Goal: Communication & Community: Ask a question

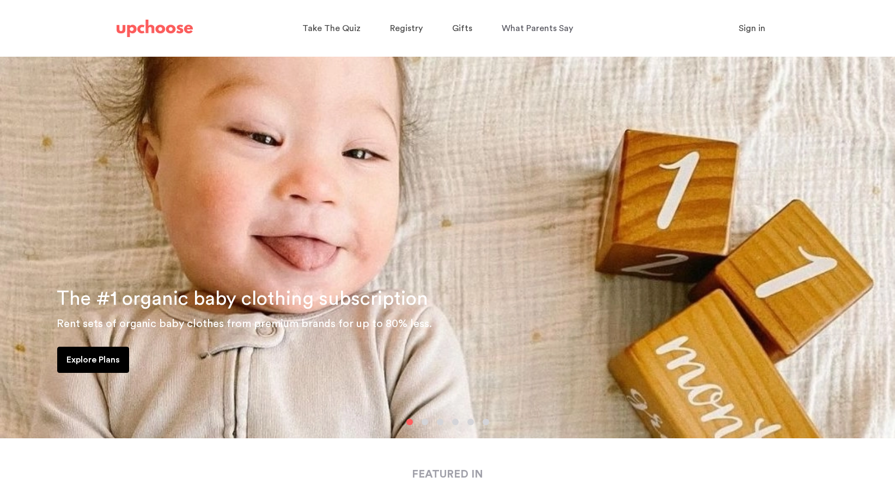
click at [752, 33] on span "Sign in" at bounding box center [752, 28] width 27 height 9
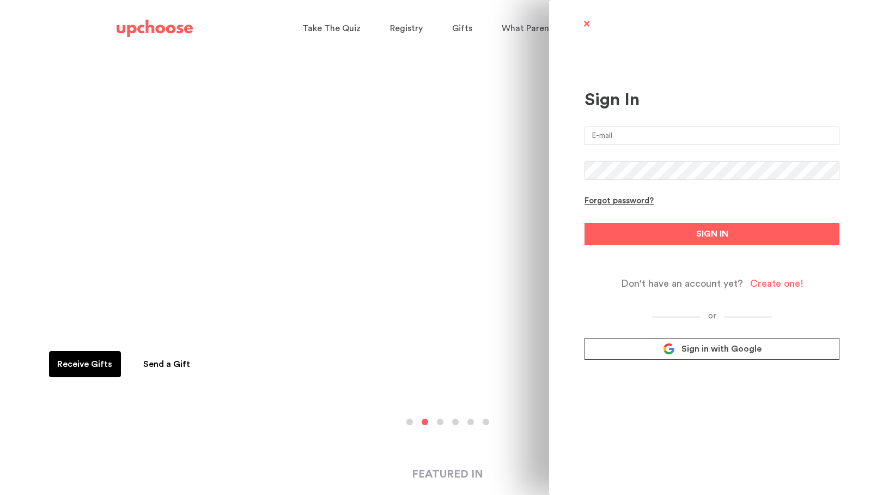
click at [658, 133] on input "email" at bounding box center [712, 135] width 255 height 19
type input "rebekahpoppen@gmail.com"
click at [585, 223] on button "SIGN IN" at bounding box center [712, 234] width 255 height 22
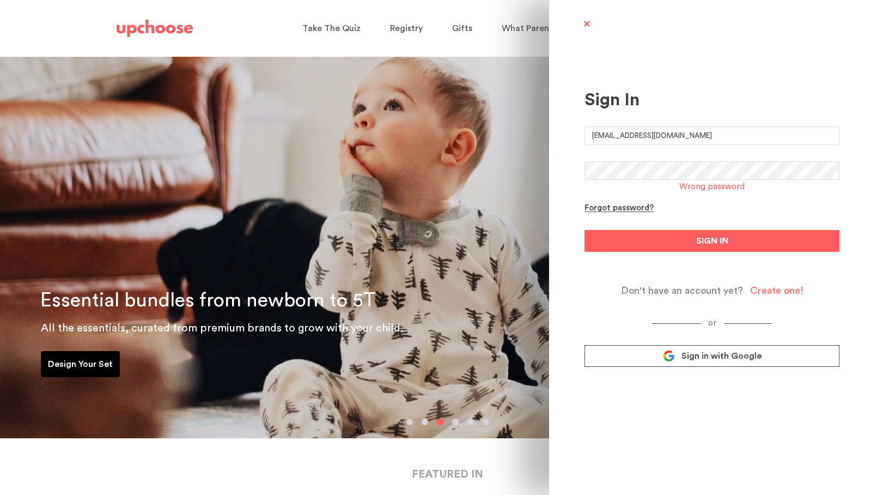
click at [713, 354] on span "Sign in with Google" at bounding box center [722, 355] width 80 height 11
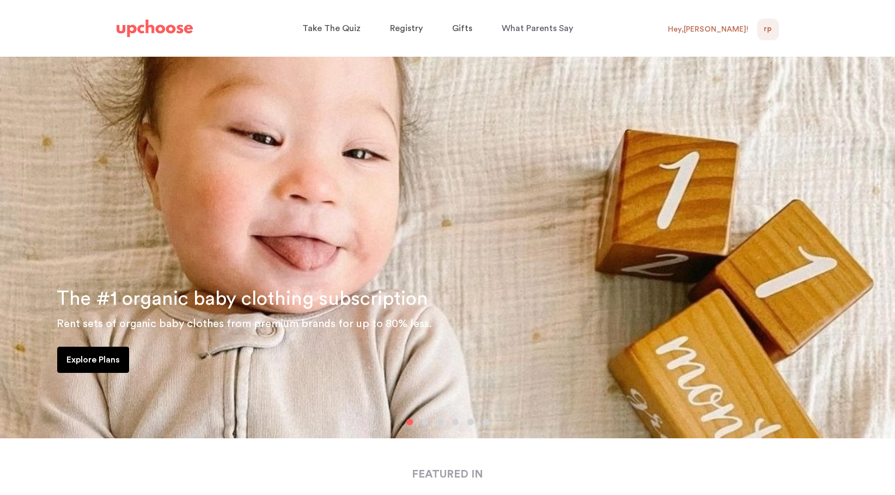
click at [736, 34] on div "Hey, [PERSON_NAME] !" at bounding box center [708, 30] width 81 height 10
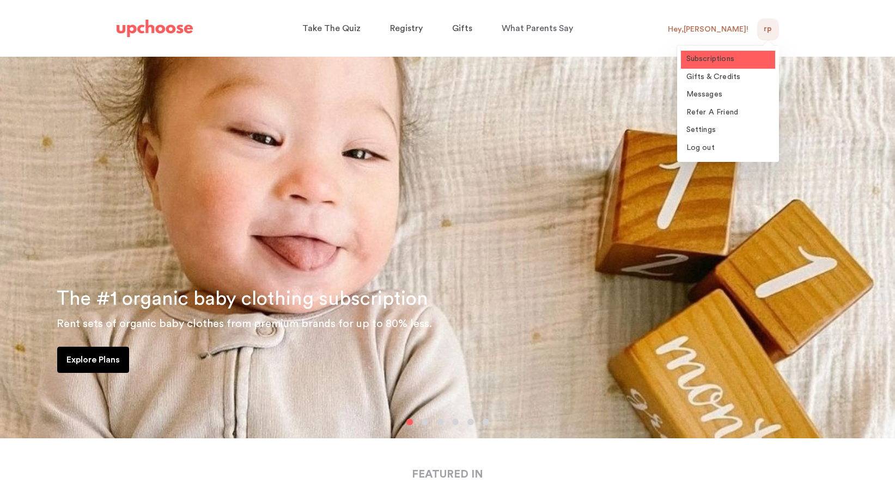
click at [713, 55] on span "Subscriptions" at bounding box center [711, 59] width 48 height 8
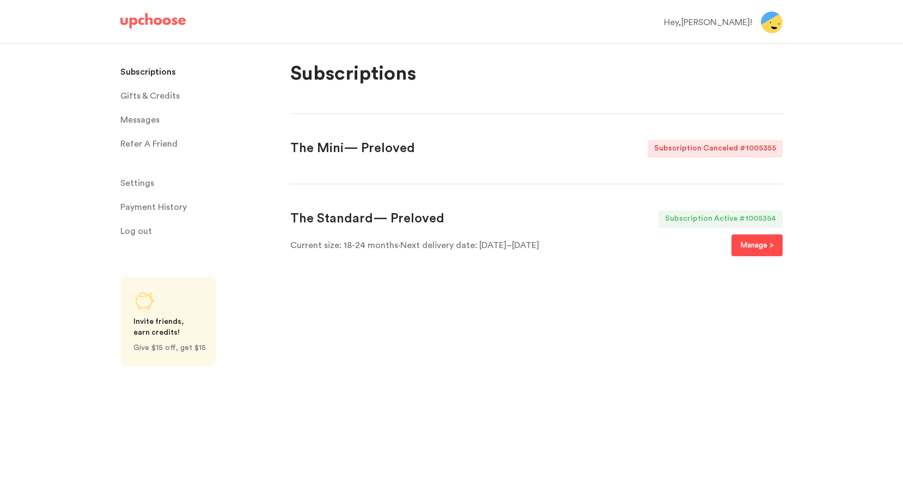
click at [760, 242] on p "Manage >" at bounding box center [758, 245] width 34 height 13
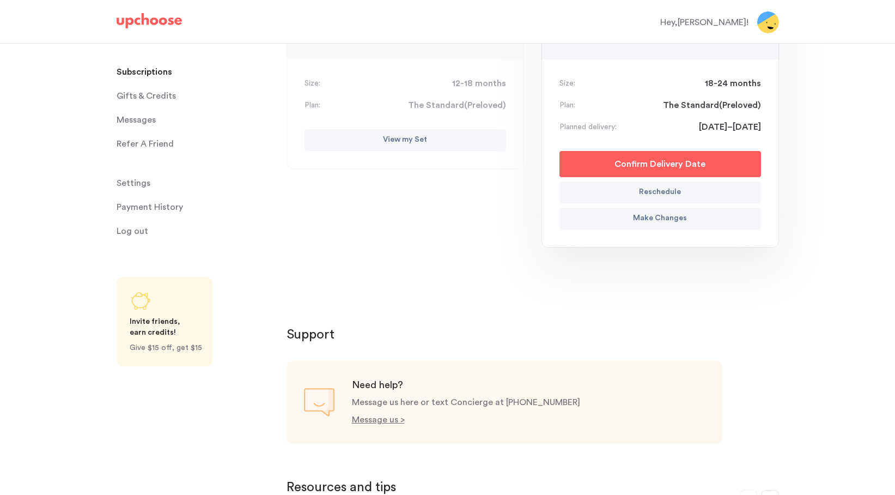
scroll to position [469, 0]
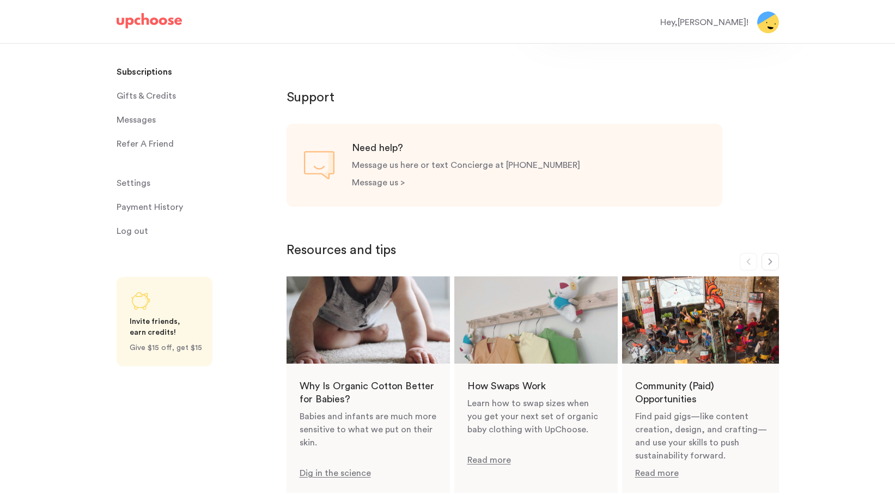
click at [401, 182] on p "Message us >" at bounding box center [378, 182] width 53 height 9
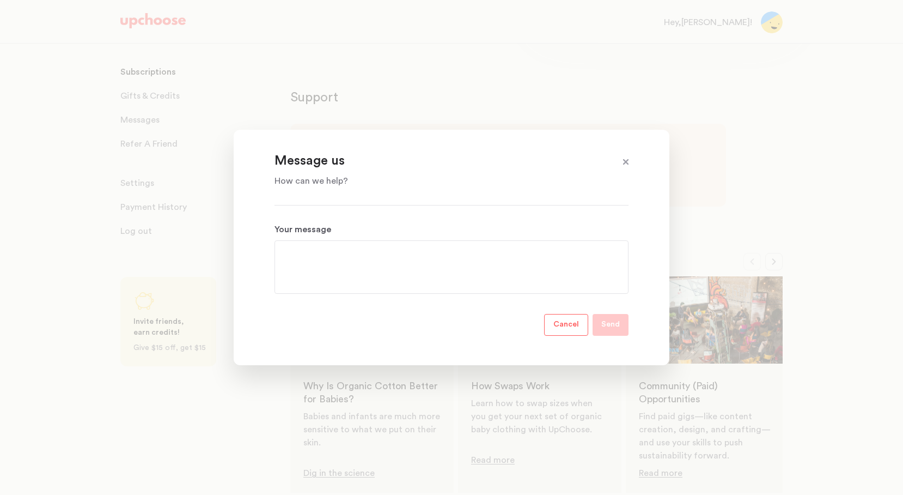
click at [344, 271] on textarea "Your message" at bounding box center [451, 266] width 337 height 39
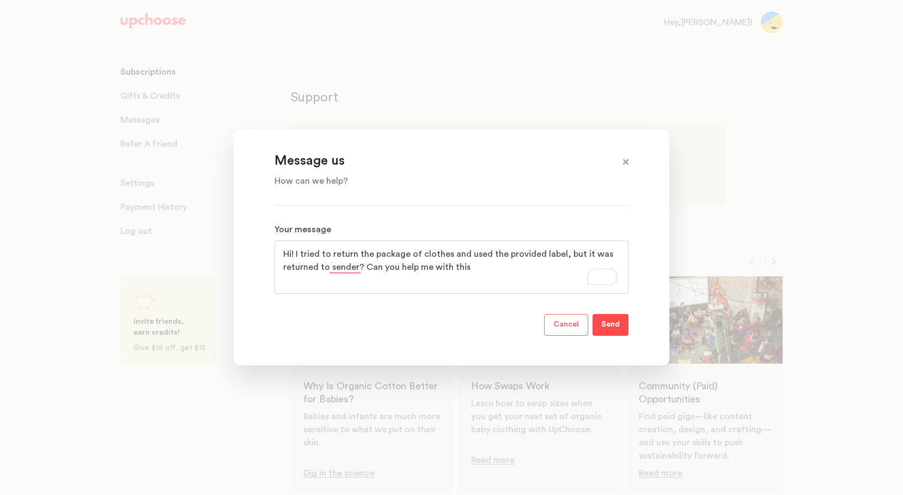
type textarea "Hi! I tried to return the package of clothes and used the provided label, but i…"
click at [610, 325] on p "Send" at bounding box center [611, 324] width 19 height 13
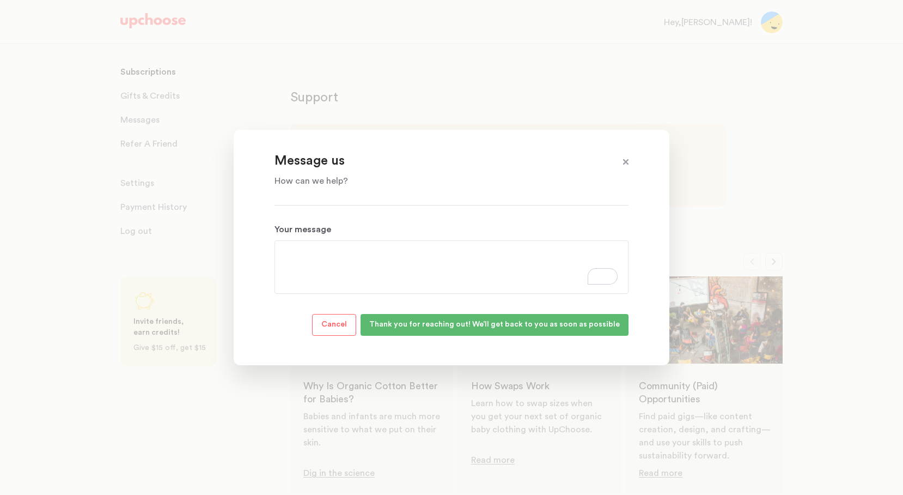
click at [622, 158] on span at bounding box center [626, 162] width 14 height 14
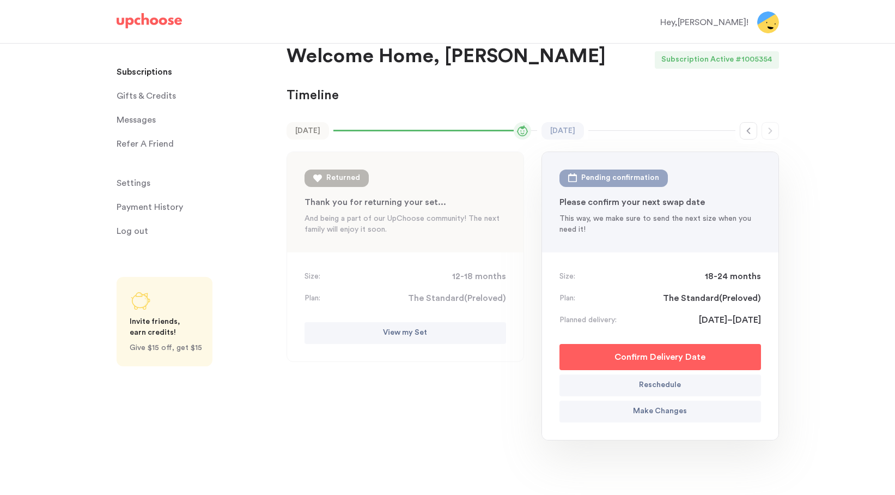
scroll to position [38, 0]
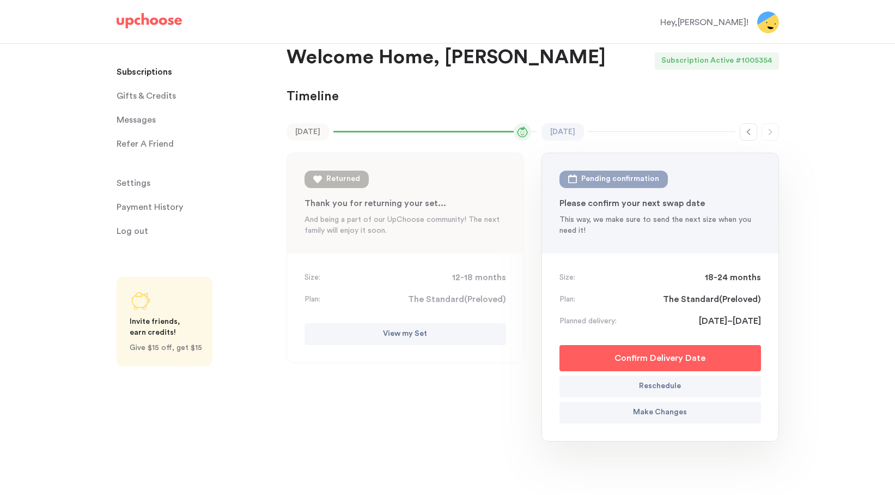
click at [460, 224] on p "And being a part of our UpChoose community! The next family will enjoy it soon." at bounding box center [406, 225] width 202 height 22
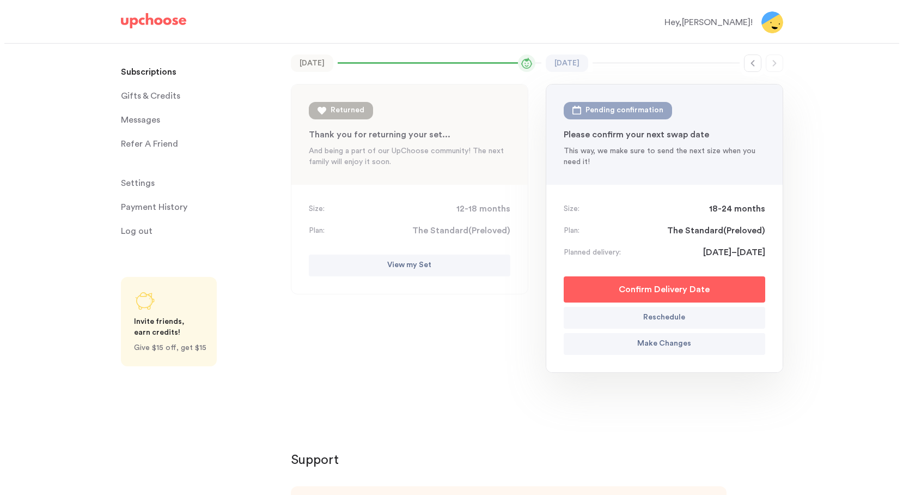
scroll to position [114, 0]
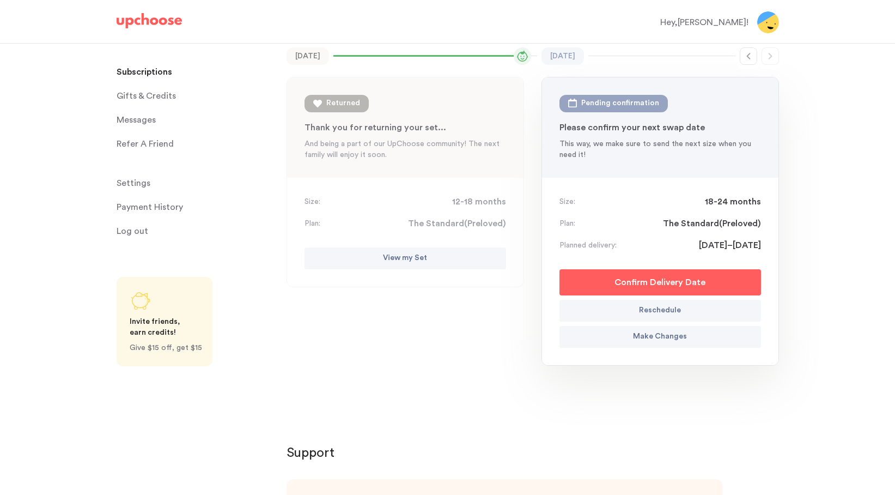
click at [442, 258] on button "View my Set" at bounding box center [406, 258] width 202 height 22
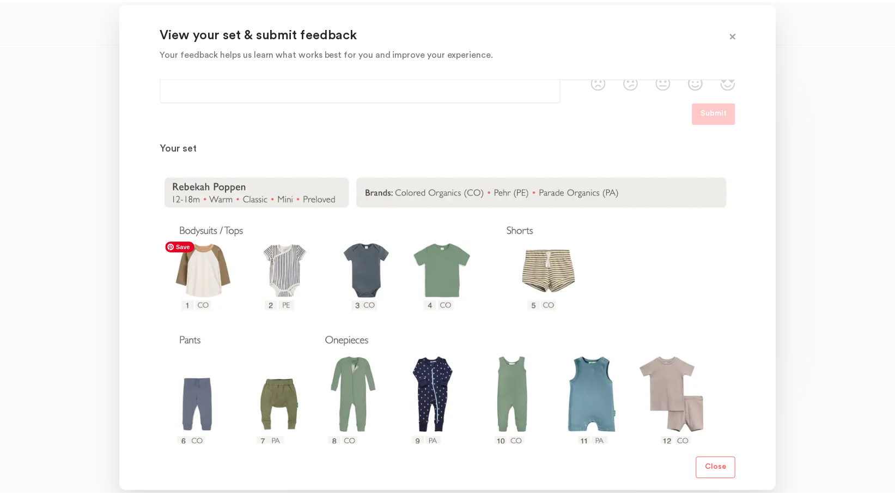
scroll to position [0, 0]
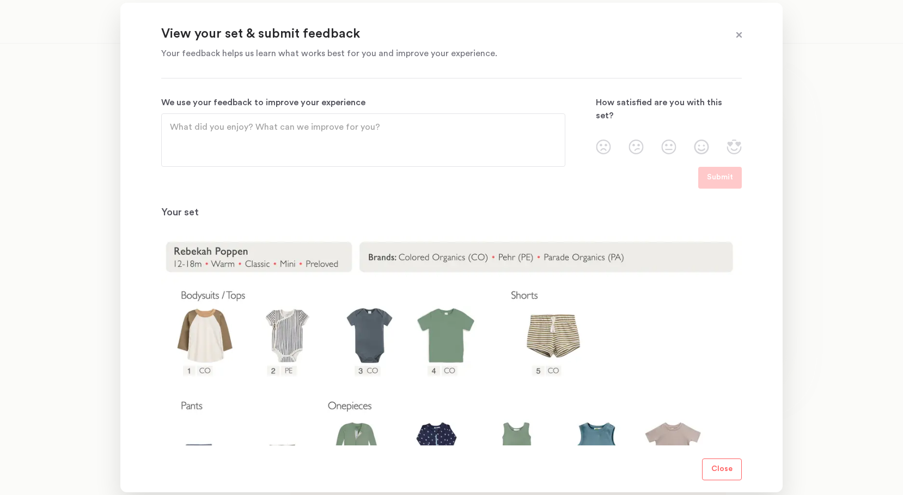
click at [740, 34] on span at bounding box center [739, 35] width 14 height 14
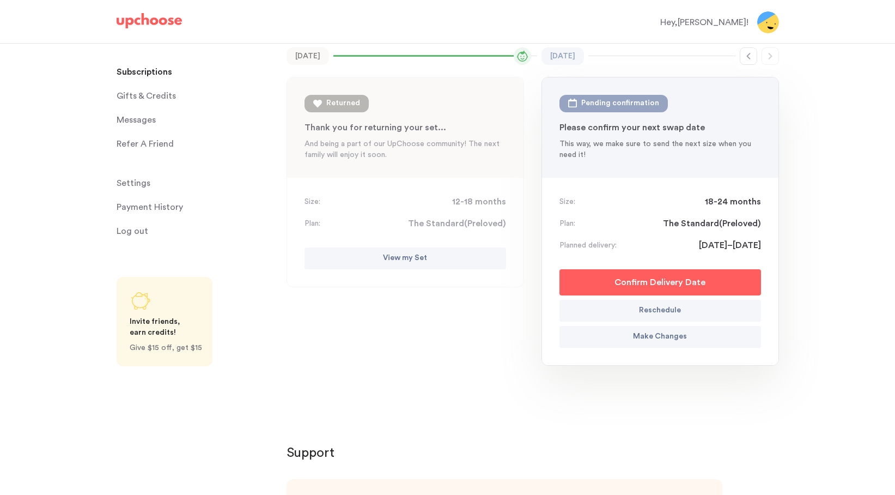
click at [640, 339] on p "Make Changes" at bounding box center [660, 336] width 54 height 13
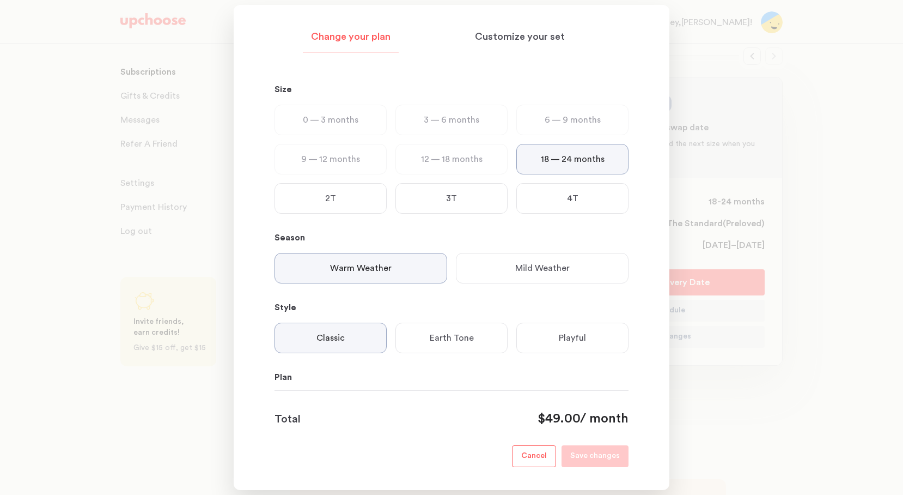
click at [536, 456] on p "Cancel" at bounding box center [534, 456] width 26 height 13
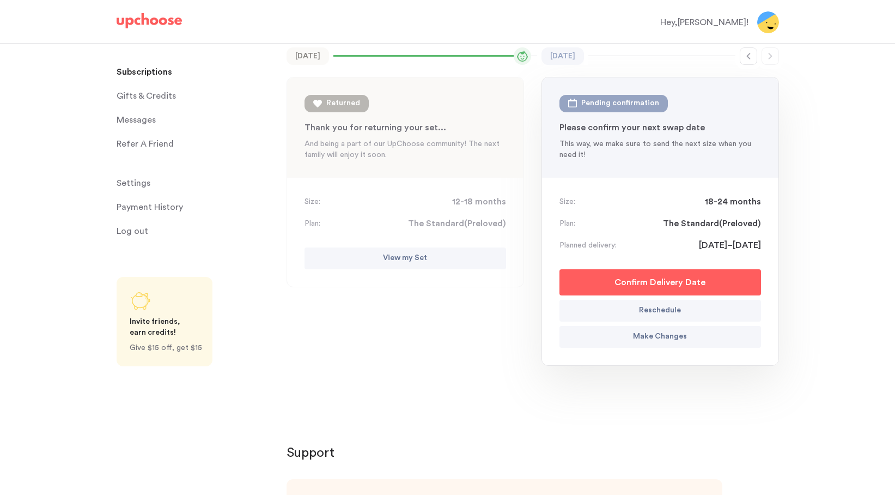
click at [156, 121] on link "Messages Messages" at bounding box center [195, 120] width 157 height 22
